Goal: Task Accomplishment & Management: Complete application form

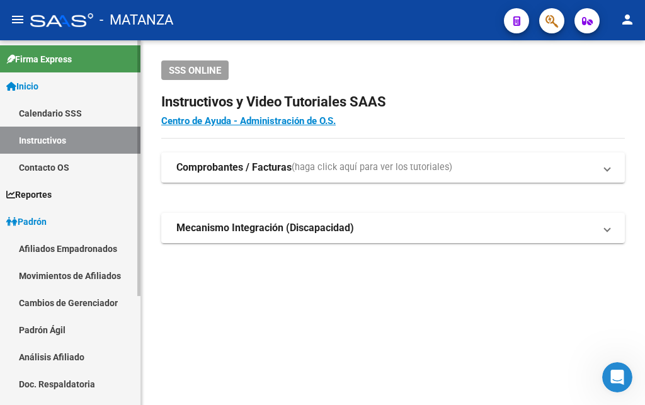
click at [36, 222] on span "Padrón" at bounding box center [26, 222] width 40 height 14
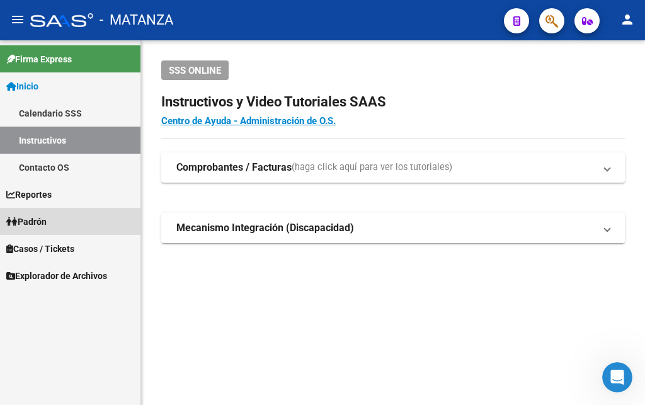
drag, startPoint x: 25, startPoint y: 224, endPoint x: 93, endPoint y: 207, distance: 70.1
click at [26, 224] on span "Padrón" at bounding box center [26, 222] width 40 height 14
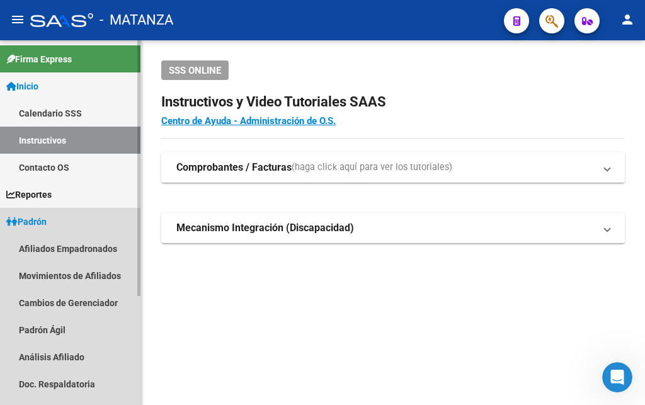
click at [45, 226] on span "Padrón" at bounding box center [26, 222] width 40 height 14
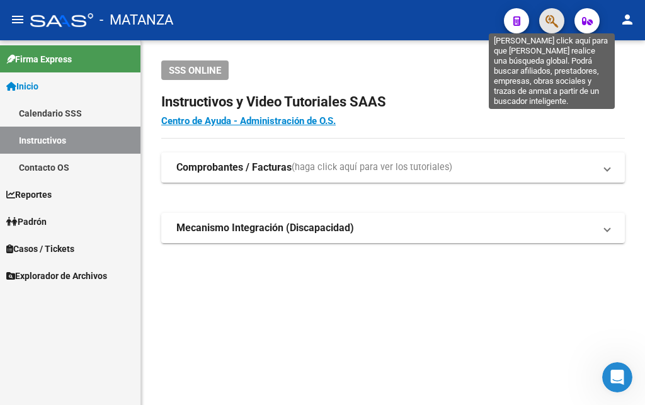
click at [546, 23] on icon "button" at bounding box center [552, 21] width 13 height 14
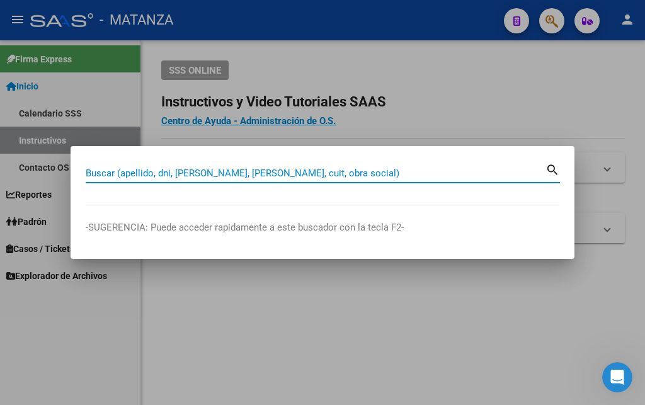
click at [103, 172] on input "Buscar (apellido, dni, [PERSON_NAME], [PERSON_NAME], cuit, obra social)" at bounding box center [316, 173] width 460 height 11
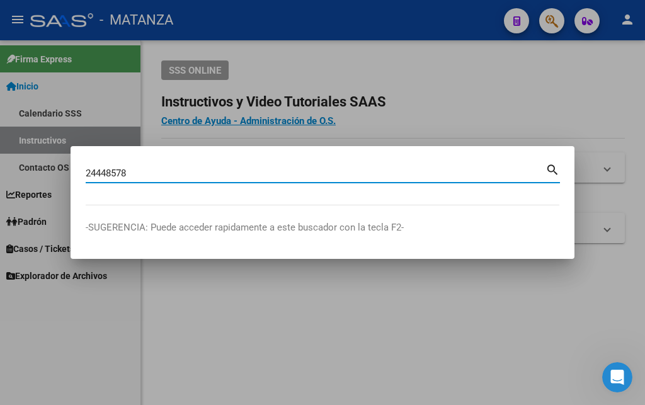
type input "24448578"
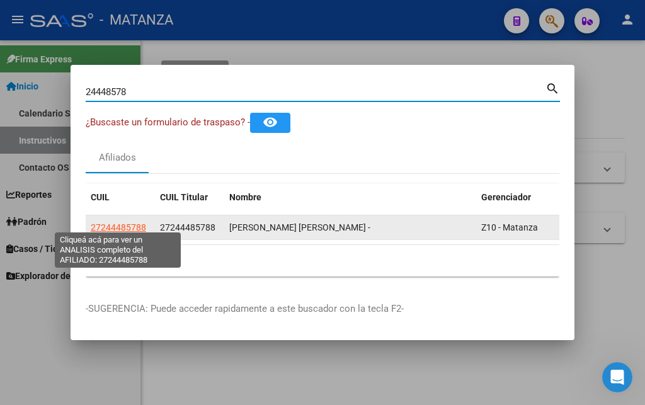
click at [115, 224] on span "27244485788" at bounding box center [118, 227] width 55 height 10
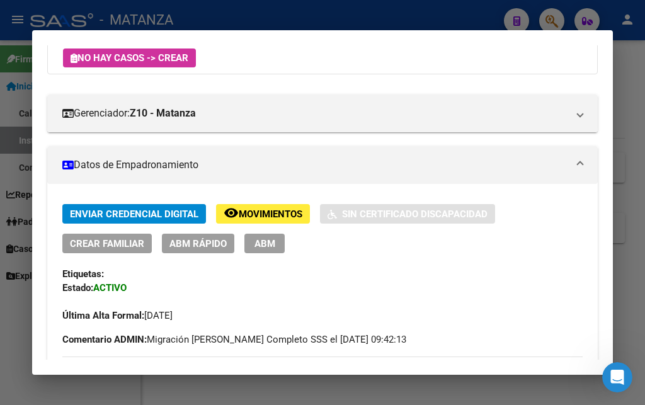
scroll to position [204, 0]
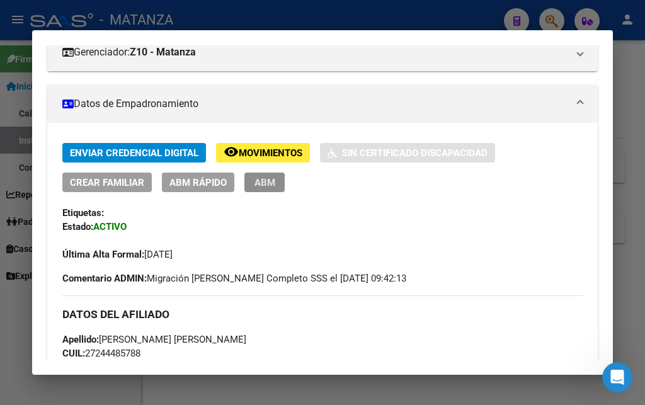
click at [266, 185] on span "ABM" at bounding box center [265, 182] width 21 height 11
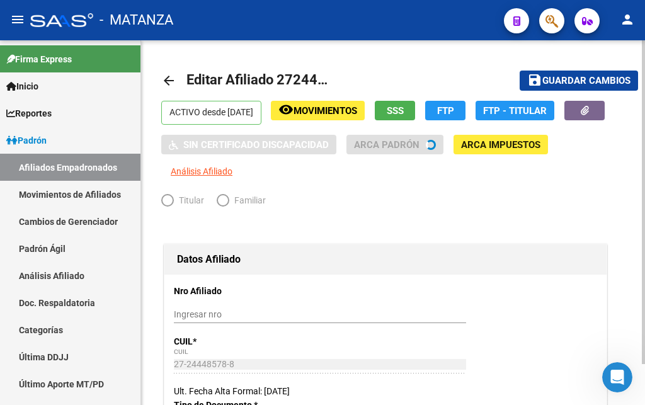
radio input "true"
type input "34-99925756-0"
